Goal: Task Accomplishment & Management: Use online tool/utility

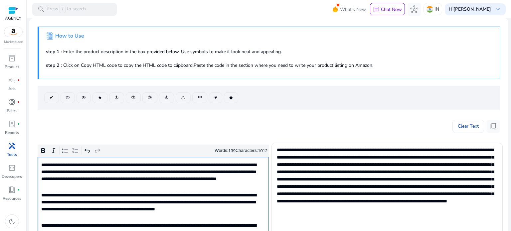
click at [13, 144] on span "handyman" at bounding box center [12, 146] width 8 height 8
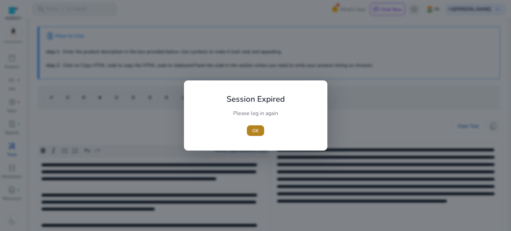
click at [249, 133] on span "button" at bounding box center [255, 131] width 17 height 16
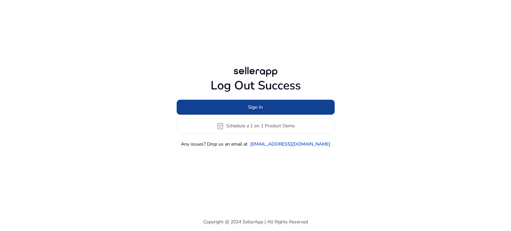
click at [279, 109] on span at bounding box center [256, 107] width 158 height 16
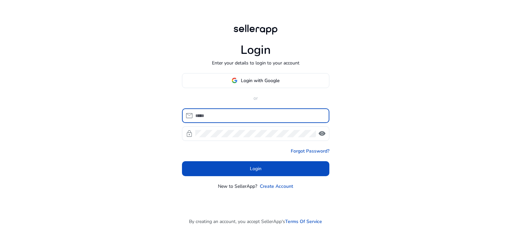
click at [243, 80] on span "Login with Google" at bounding box center [260, 80] width 39 height 7
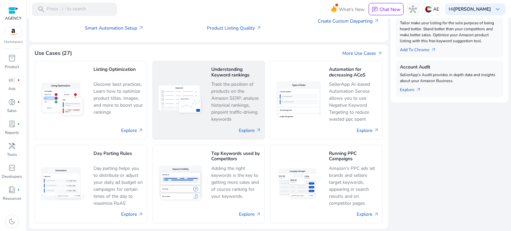
scroll to position [97, 0]
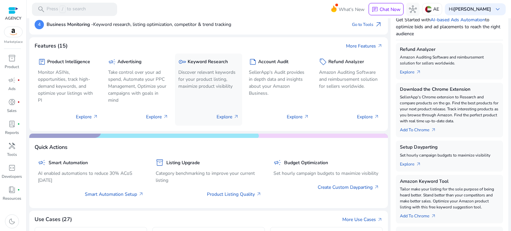
click at [190, 68] on div "key Keyword Research Discover relevant keywords for your product listing, maxim…" at bounding box center [208, 74] width 60 height 35
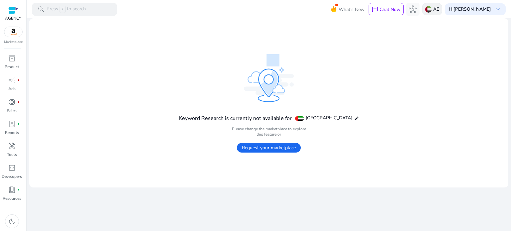
click at [429, 9] on img at bounding box center [428, 9] width 7 height 7
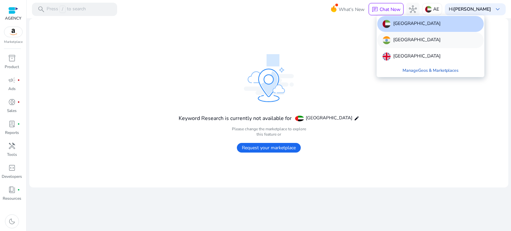
click at [415, 47] on div "[GEOGRAPHIC_DATA]" at bounding box center [430, 40] width 106 height 16
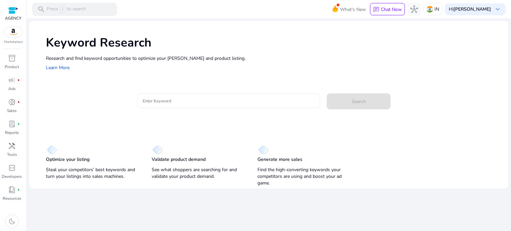
click at [169, 100] on div at bounding box center [229, 100] width 172 height 15
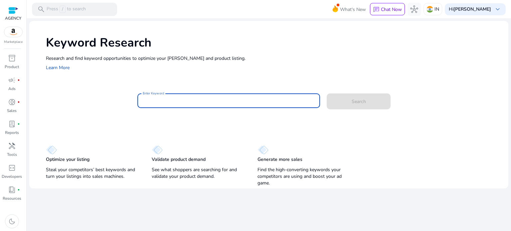
paste input "*******"
click at [366, 105] on span at bounding box center [359, 101] width 64 height 16
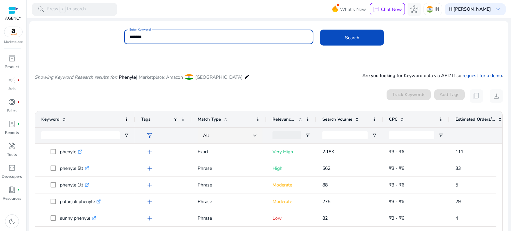
click at [184, 37] on input "*******" at bounding box center [218, 36] width 179 height 7
type input "*"
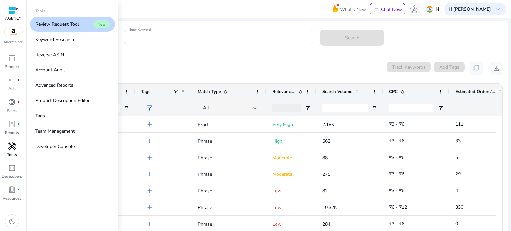
click at [13, 153] on p "Tools" at bounding box center [12, 155] width 10 height 6
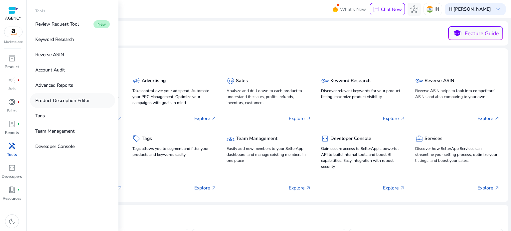
click at [56, 96] on link "Product Description Editor" at bounding box center [72, 100] width 85 height 15
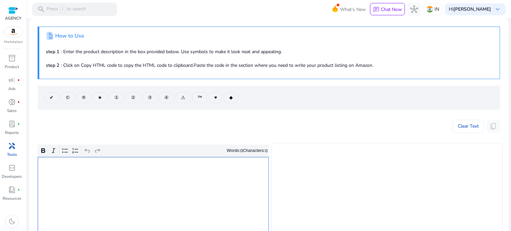
click at [130, 166] on p "Rich Text Editor. Editing area: main. Press Alt+0 for help." at bounding box center [153, 165] width 224 height 7
type textarea "**********"
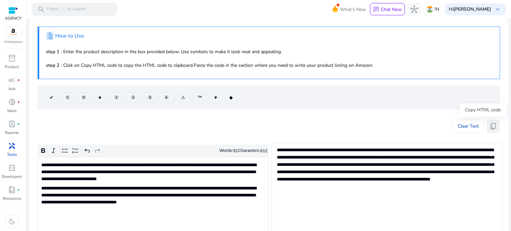
click at [490, 125] on span "content_copy" at bounding box center [493, 126] width 8 height 8
